Goal: Transaction & Acquisition: Purchase product/service

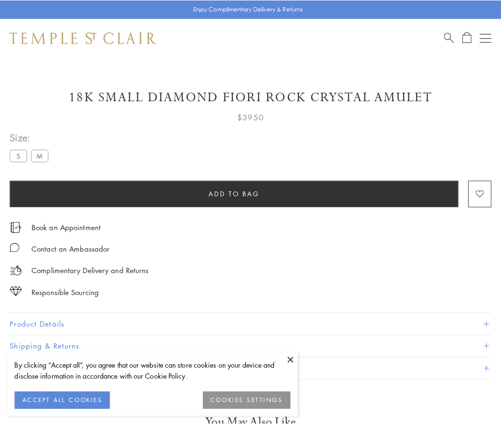
scroll to position [48, 0]
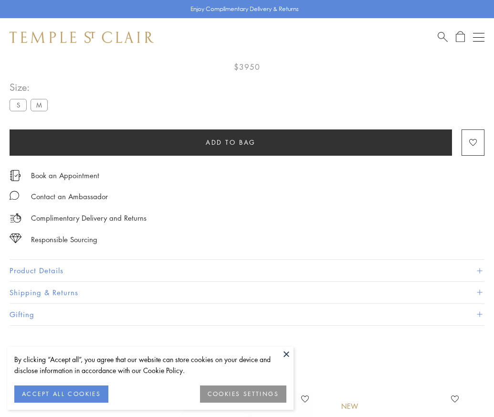
click at [231, 142] on span "Add to bag" at bounding box center [231, 142] width 50 height 11
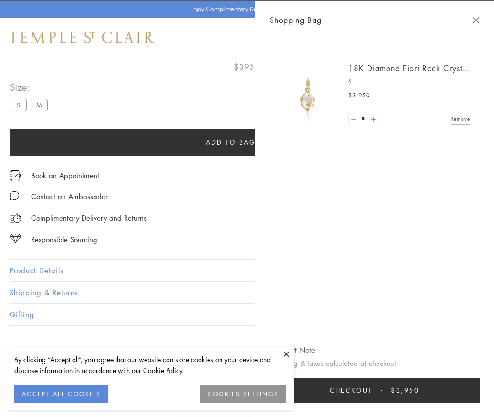
click at [480, 397] on button "Checkout $3,950" at bounding box center [375, 390] width 210 height 25
